Goal: Task Accomplishment & Management: Manage account settings

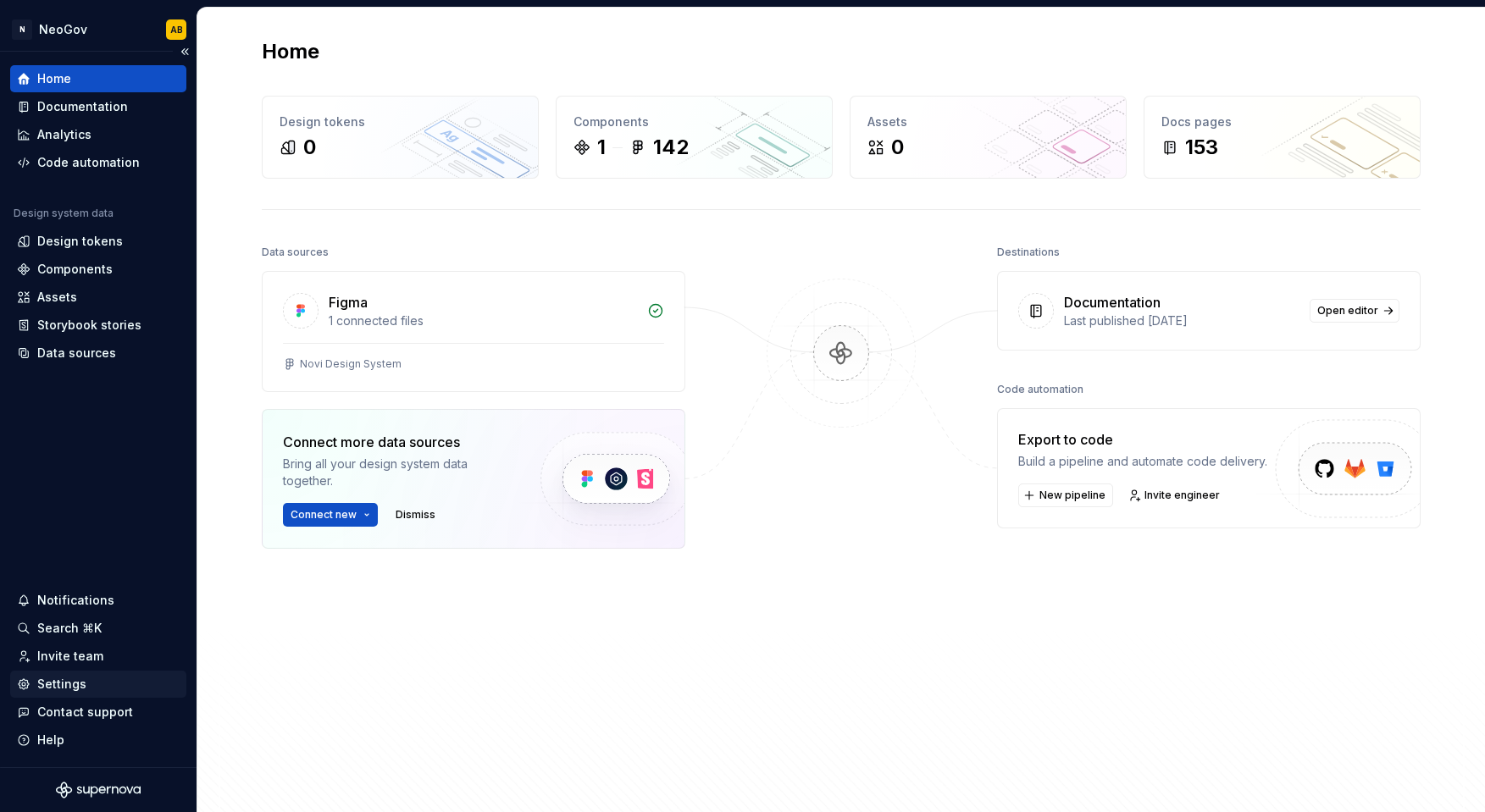
click at [44, 683] on div "Settings" at bounding box center [62, 684] width 49 height 17
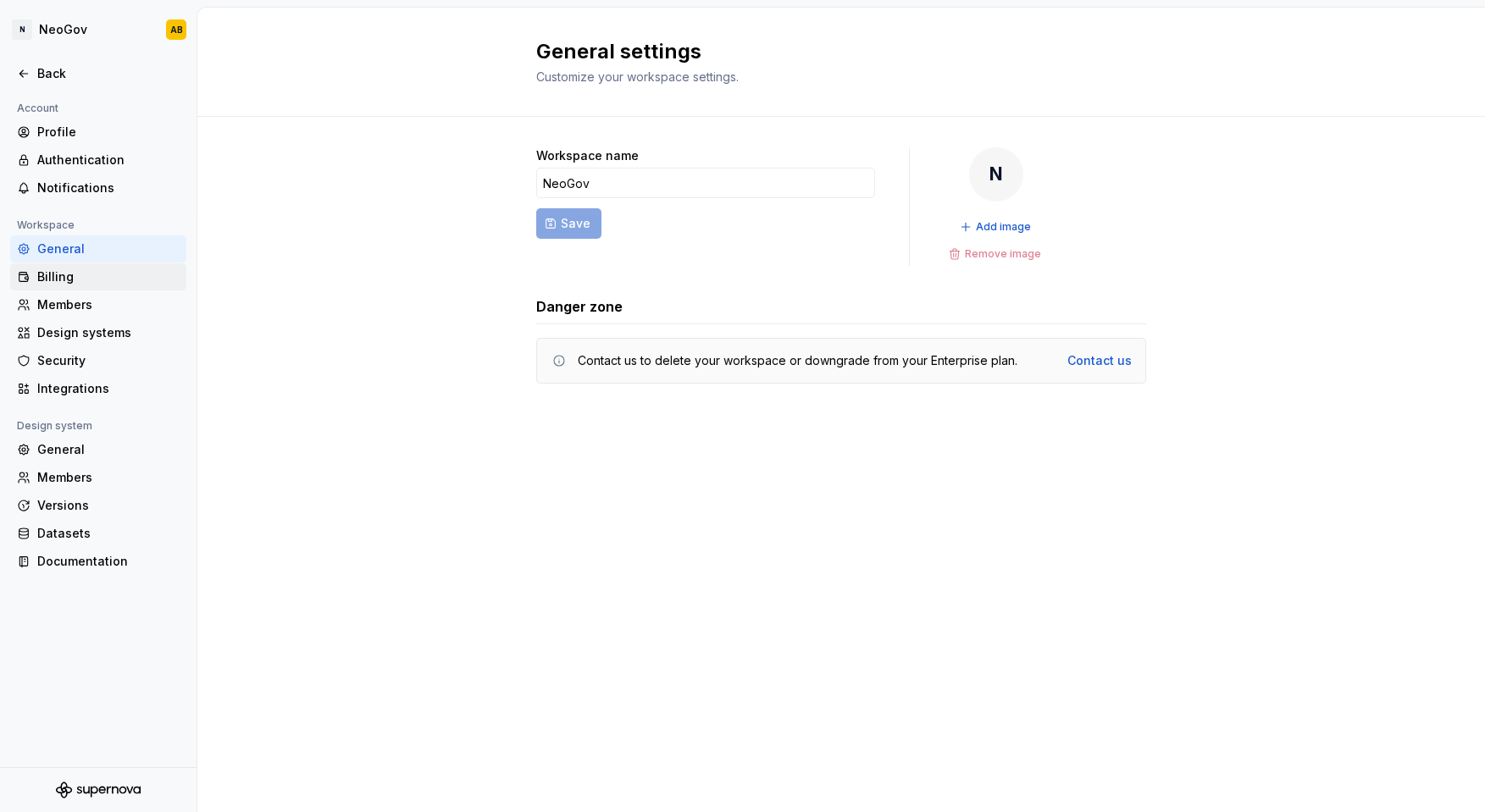
click at [32, 275] on div "Billing" at bounding box center [99, 277] width 162 height 17
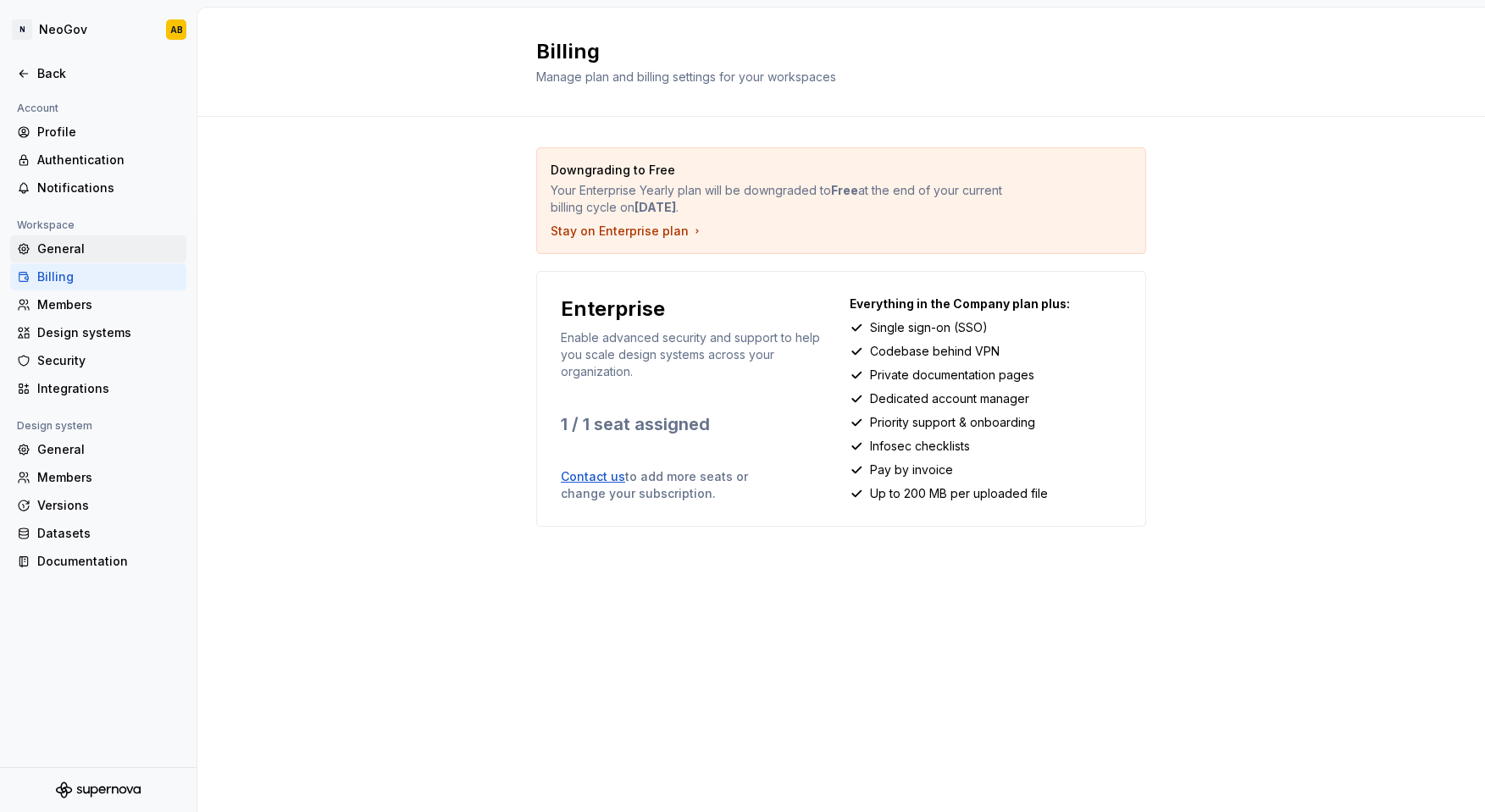
click at [51, 248] on div "General" at bounding box center [108, 249] width 142 height 17
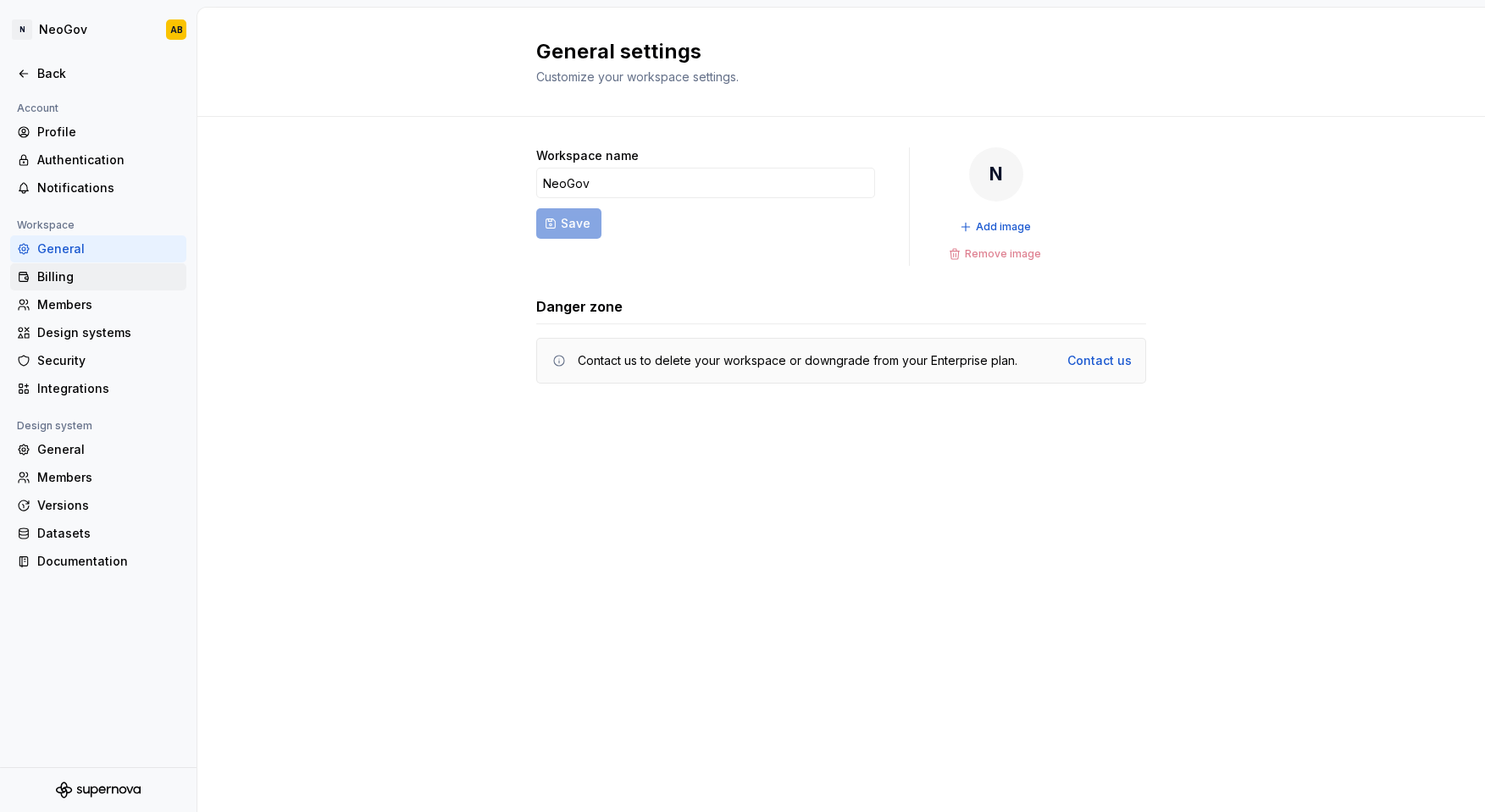
click at [55, 276] on div "Billing" at bounding box center [108, 277] width 142 height 17
